Goal: Find specific page/section: Find specific page/section

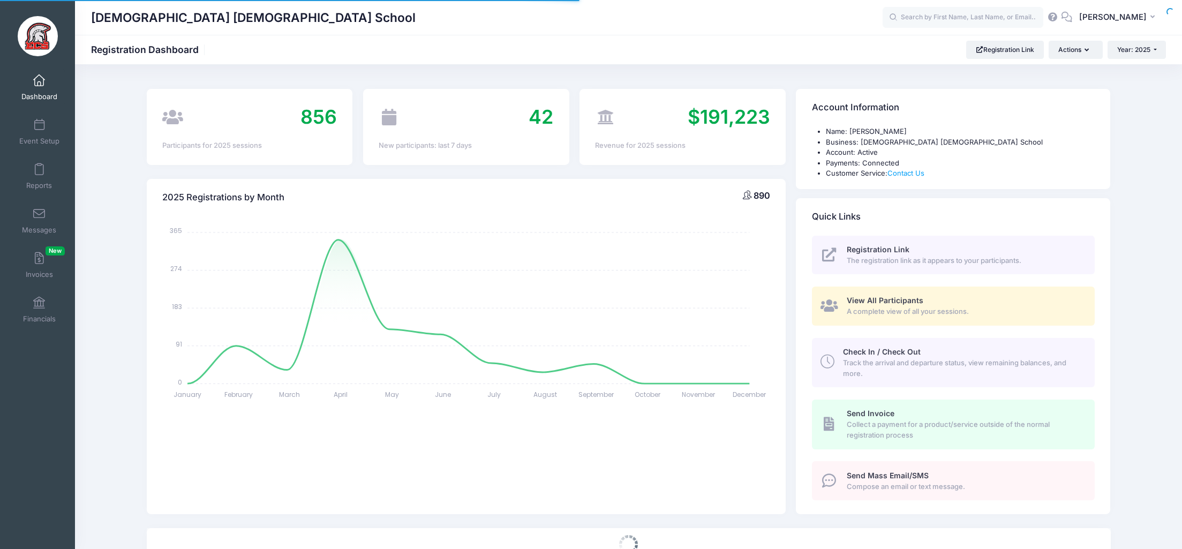
select select
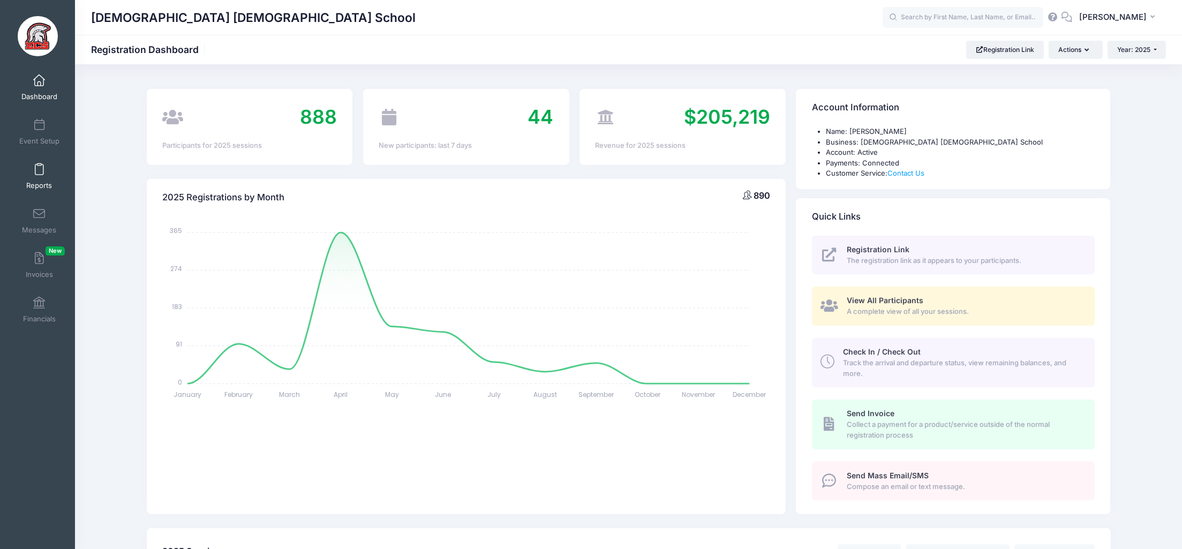
click at [38, 162] on link "Reports" at bounding box center [39, 175] width 51 height 37
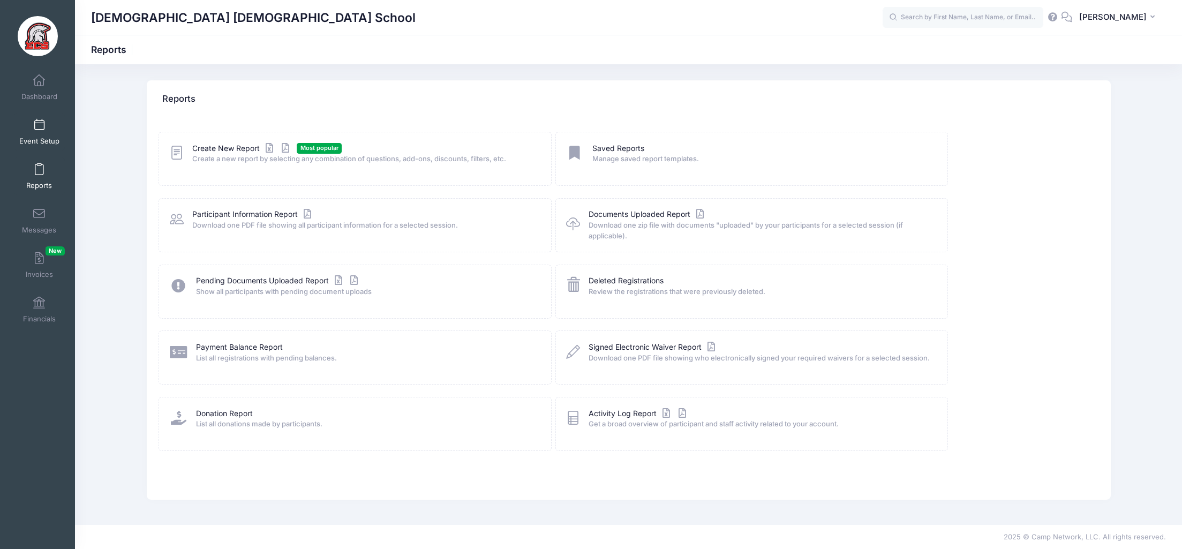
click at [39, 124] on span at bounding box center [39, 125] width 0 height 12
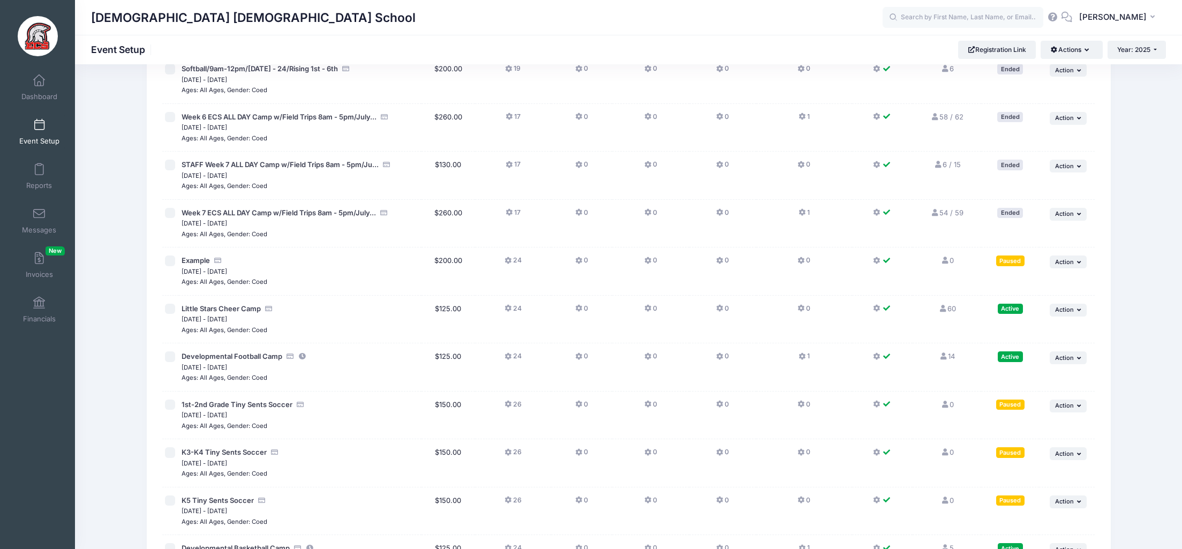
scroll to position [2085, 0]
